Goal: Transaction & Acquisition: Purchase product/service

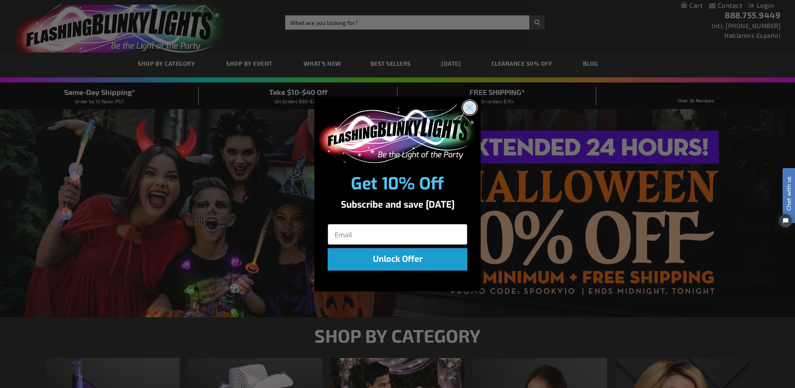
click at [471, 110] on circle "Close dialog" at bounding box center [470, 107] width 14 height 14
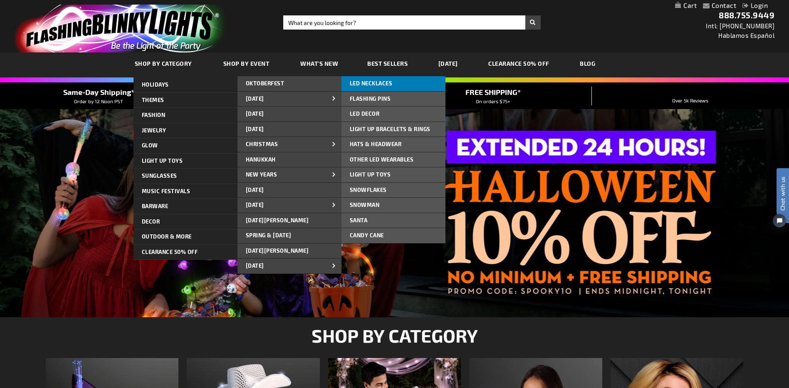
click at [395, 84] on link "LED NECKLACES" at bounding box center [393, 83] width 104 height 15
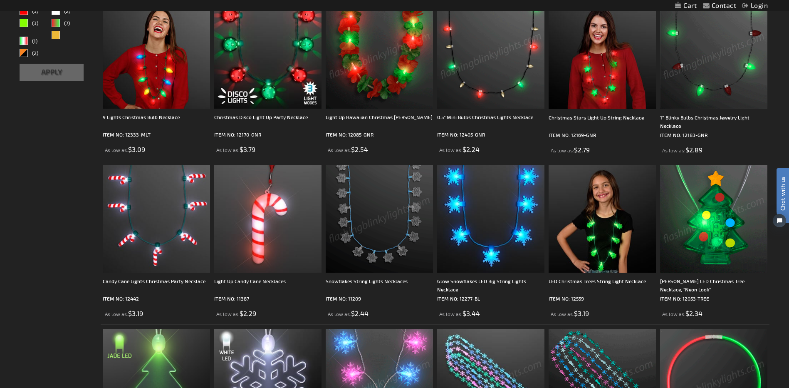
scroll to position [208, 0]
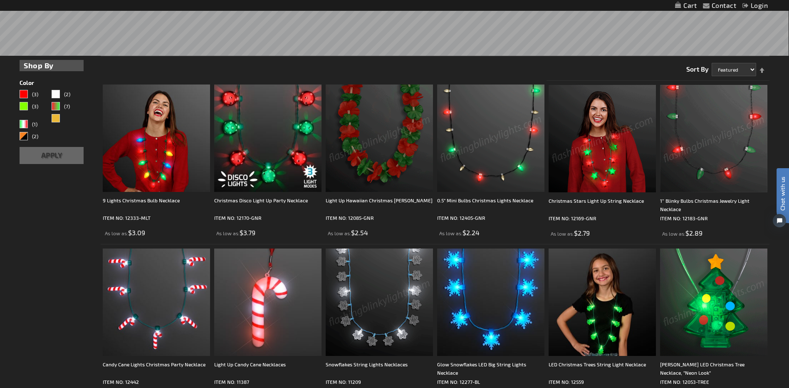
click at [724, 121] on img at bounding box center [713, 138] width 107 height 107
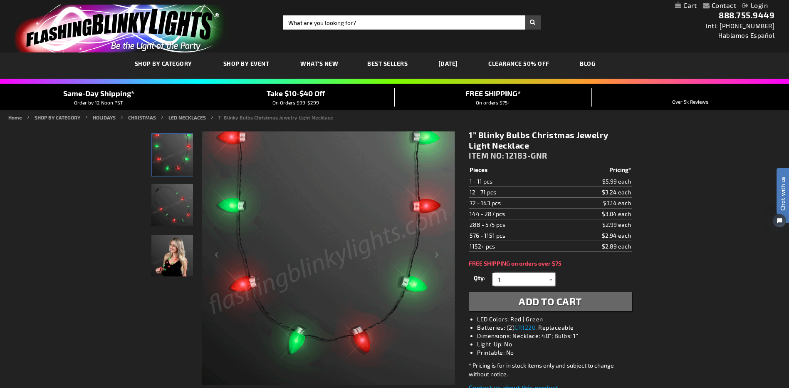
click at [502, 278] on input "1" at bounding box center [524, 279] width 60 height 12
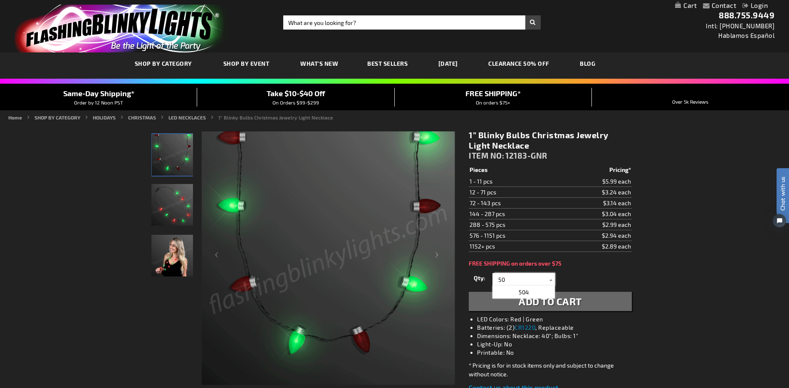
type input "50"
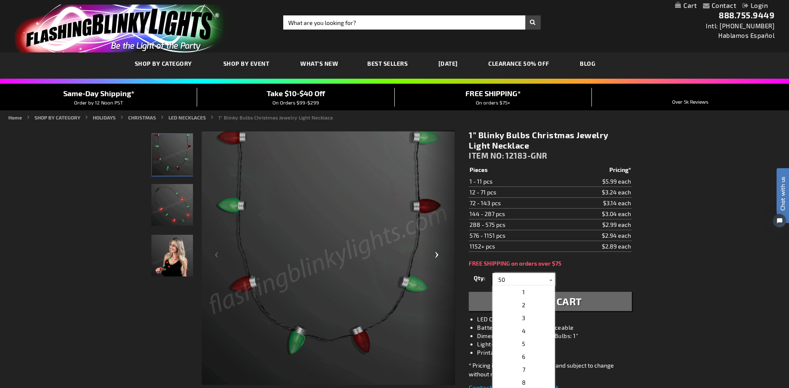
drag, startPoint x: 505, startPoint y: 284, endPoint x: 447, endPoint y: 281, distance: 57.9
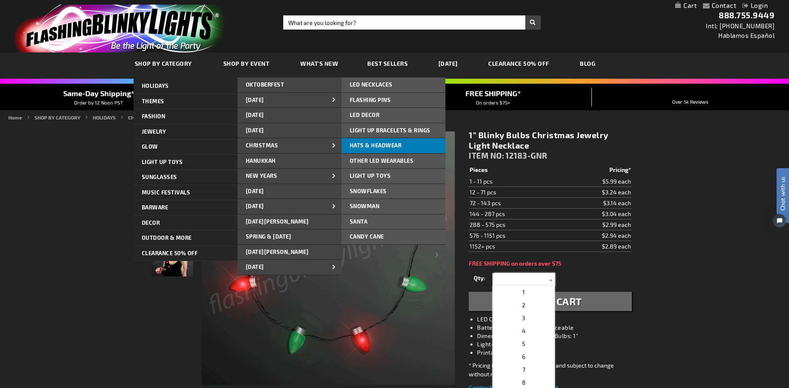
click at [373, 143] on span "Hats & Headwear" at bounding box center [376, 145] width 52 height 7
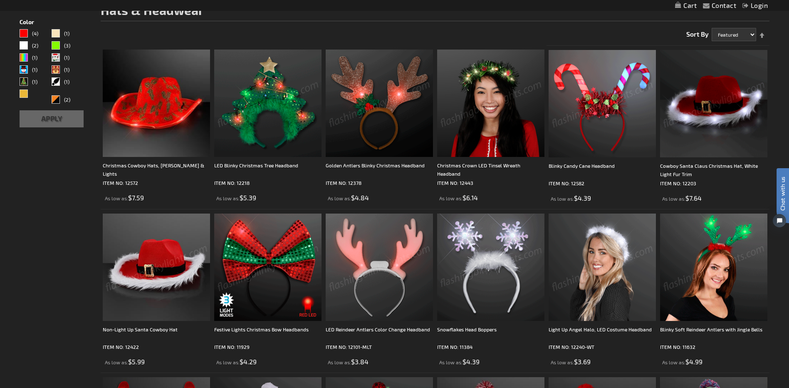
scroll to position [125, 0]
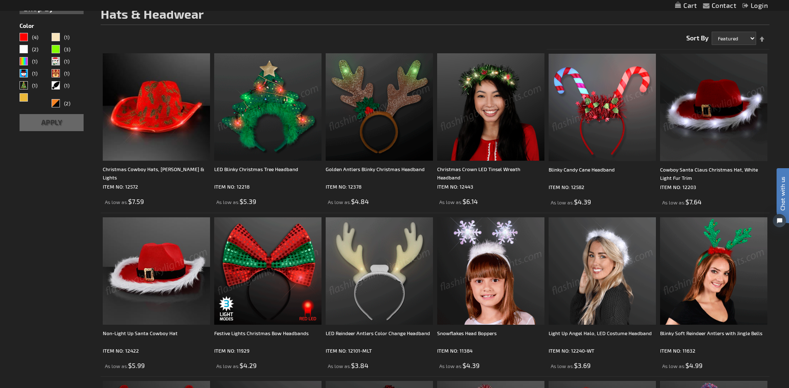
click at [739, 288] on img at bounding box center [713, 270] width 107 height 107
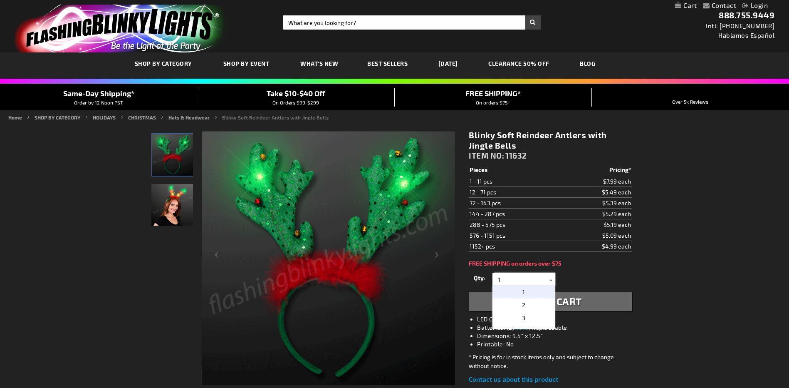
drag, startPoint x: 508, startPoint y: 280, endPoint x: 456, endPoint y: 274, distance: 52.3
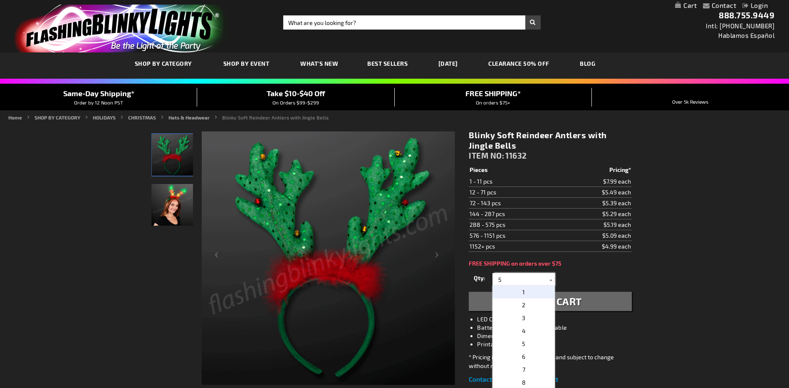
type input "50"
